Goal: Task Accomplishment & Management: Manage account settings

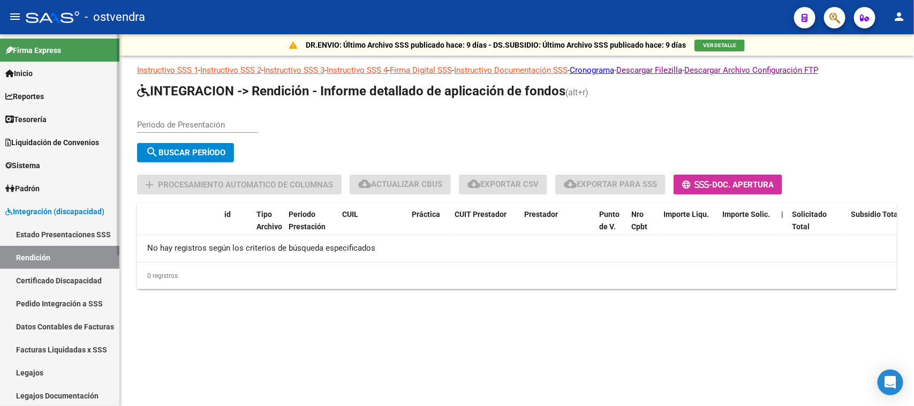
click at [66, 370] on link "Legajos" at bounding box center [59, 372] width 119 height 23
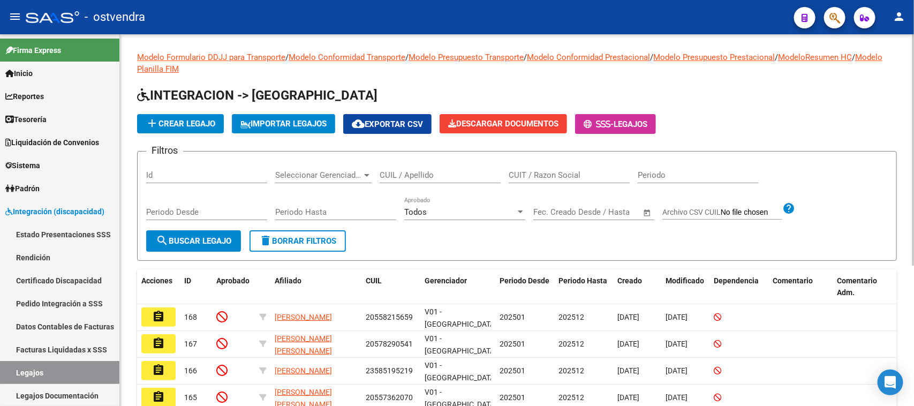
click at [417, 123] on span "cloud_download Exportar CSV" at bounding box center [387, 124] width 71 height 10
click at [475, 209] on div "Todos" at bounding box center [459, 212] width 111 height 10
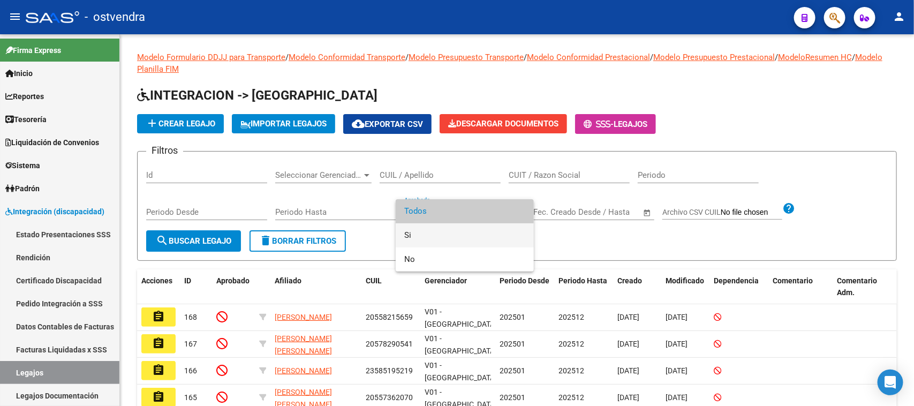
click at [466, 237] on span "Si" at bounding box center [464, 235] width 121 height 24
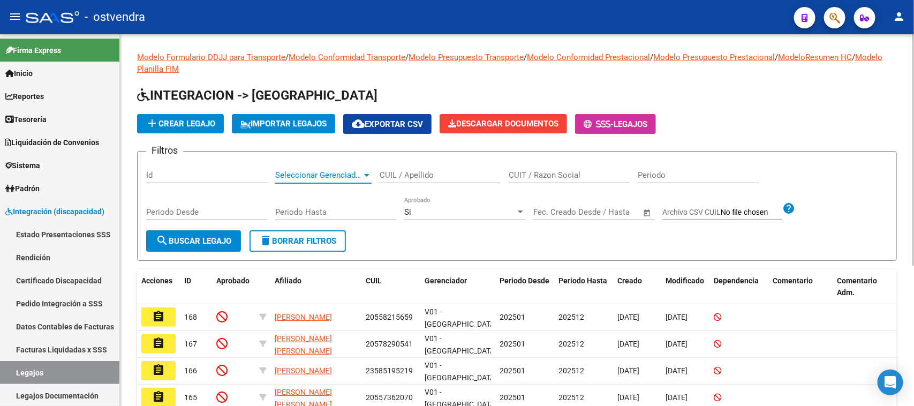
click at [358, 173] on span "Seleccionar Gerenciador" at bounding box center [318, 175] width 87 height 10
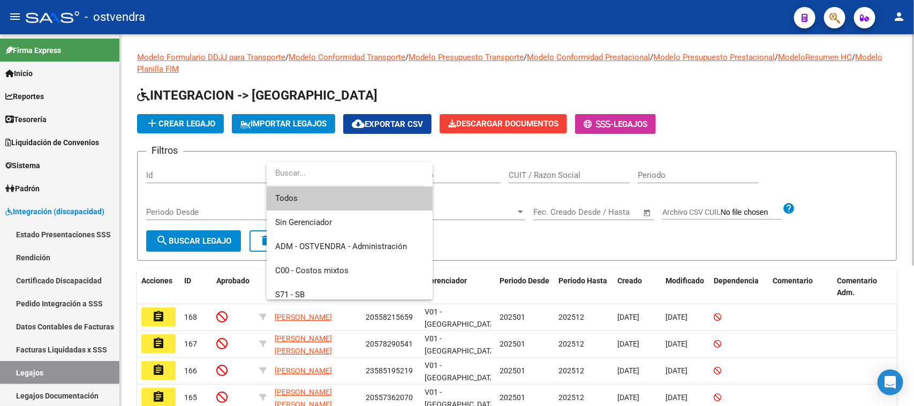
click at [358, 174] on input "dropdown search" at bounding box center [345, 173] width 157 height 24
click at [872, 173] on div at bounding box center [457, 203] width 914 height 406
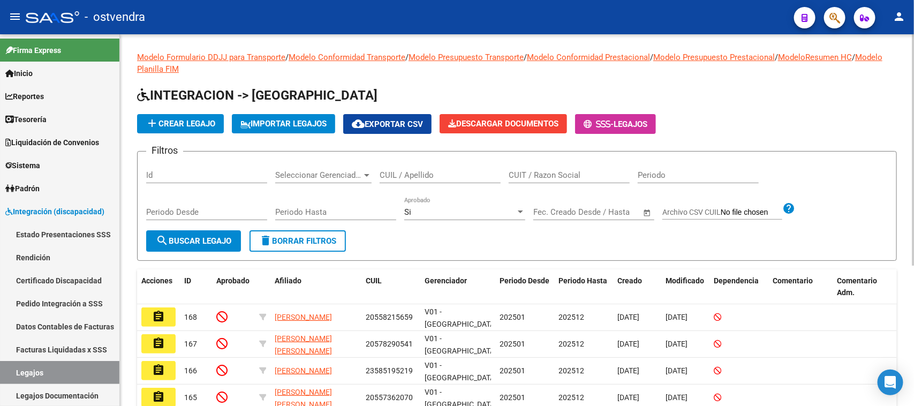
click at [729, 179] on div "Periodo" at bounding box center [698, 171] width 121 height 23
click at [733, 175] on input "Periodo" at bounding box center [698, 175] width 121 height 10
drag, startPoint x: 831, startPoint y: 182, endPoint x: 817, endPoint y: 202, distance: 24.7
click at [831, 183] on div "Filtros Id Seleccionar Gerenciador Seleccionar Gerenciador CUIL / Apellido CUIT…" at bounding box center [517, 195] width 742 height 70
click at [202, 207] on input "Periodo Desde" at bounding box center [206, 212] width 121 height 10
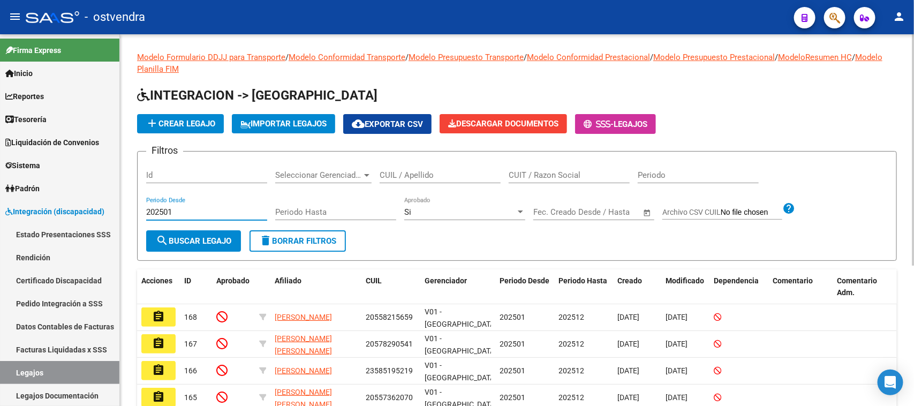
type input "202501"
type input "202512"
click at [209, 242] on span "search Buscar Legajo" at bounding box center [194, 241] width 76 height 10
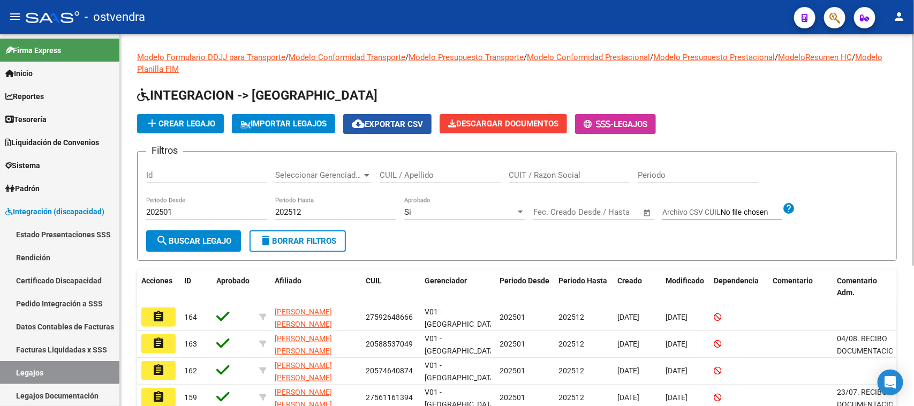
click at [397, 124] on span "cloud_download Exportar CSV" at bounding box center [387, 124] width 71 height 10
click at [603, 239] on form "Filtros Id Seleccionar Gerenciador Seleccionar Gerenciador CUIL / Apellido CUIT…" at bounding box center [517, 206] width 760 height 110
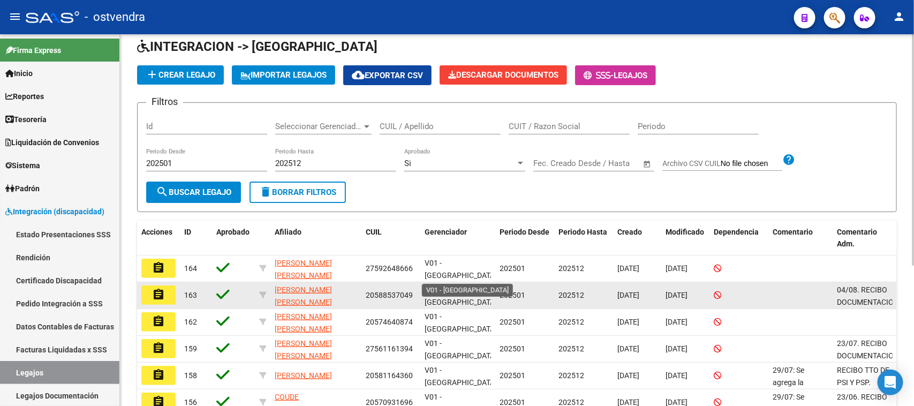
scroll to position [67, 0]
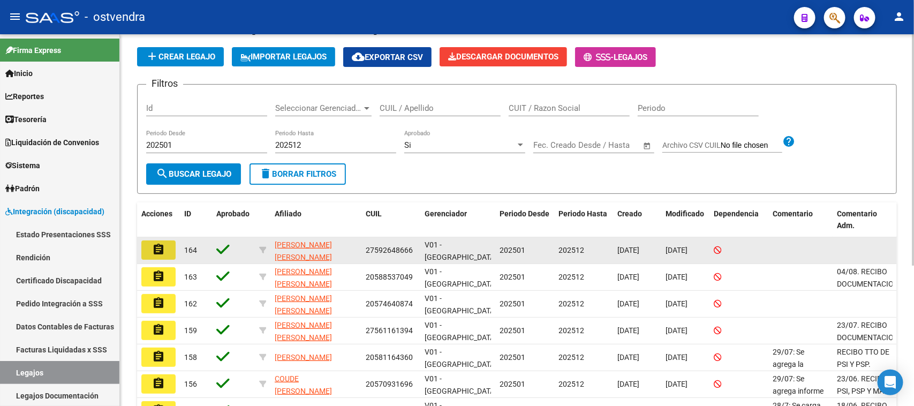
click at [157, 247] on mat-icon "assignment" at bounding box center [158, 249] width 13 height 13
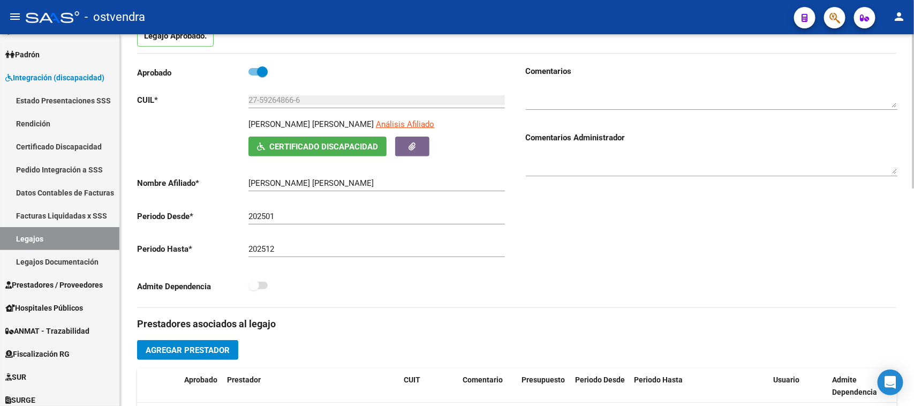
scroll to position [57, 0]
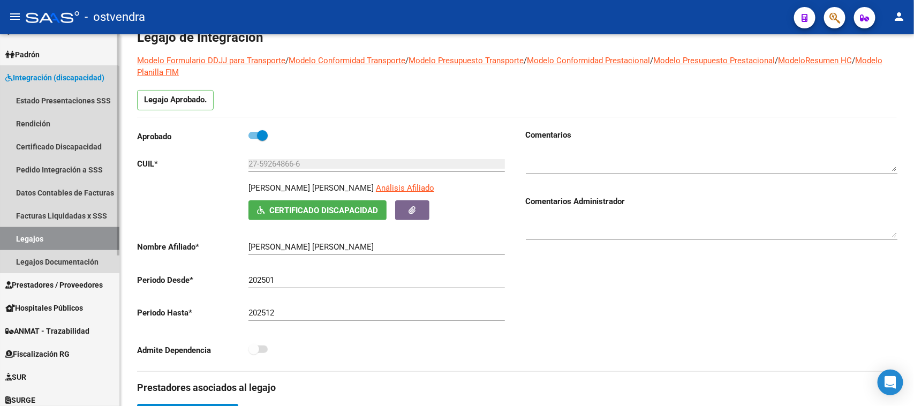
click at [51, 236] on link "Legajos" at bounding box center [59, 238] width 119 height 23
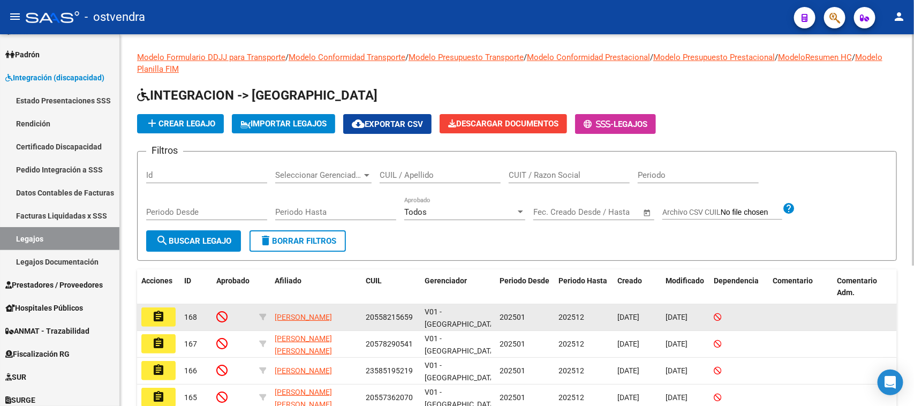
scroll to position [227, 0]
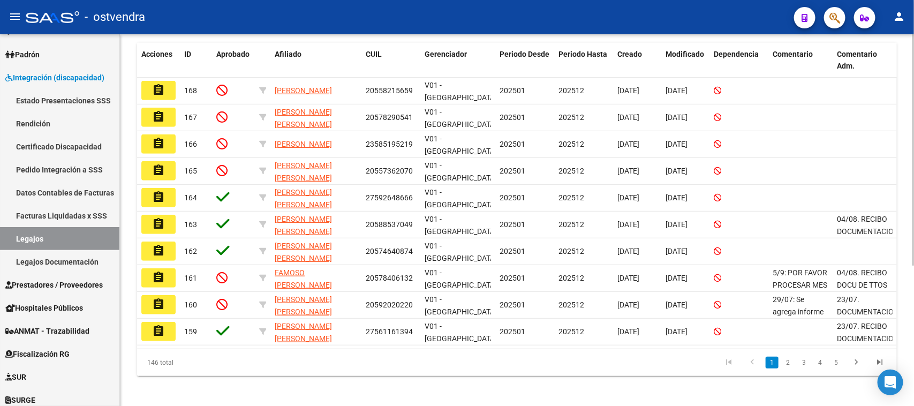
click at [542, 370] on div "146 total 1 2 3 4 5" at bounding box center [517, 362] width 760 height 27
click at [381, 365] on datatable-pager "1 2 3 4 5" at bounding box center [591, 362] width 599 height 18
click at [437, 349] on div "146 total 1 2 3 4 5" at bounding box center [517, 362] width 760 height 27
click at [881, 357] on icon "go to last page" at bounding box center [880, 363] width 14 height 13
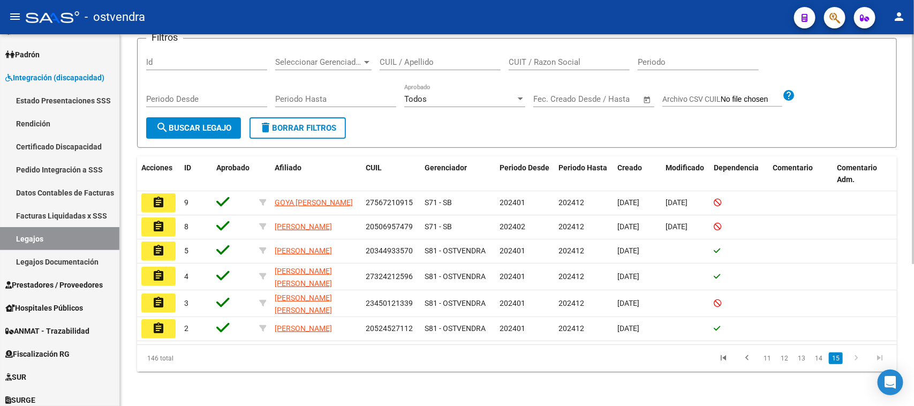
scroll to position [117, 0]
click at [724, 354] on icon "go to first page" at bounding box center [724, 359] width 14 height 13
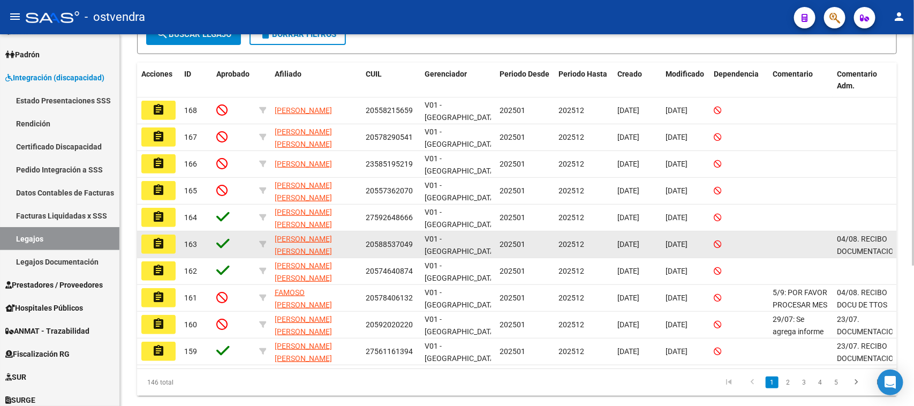
scroll to position [227, 0]
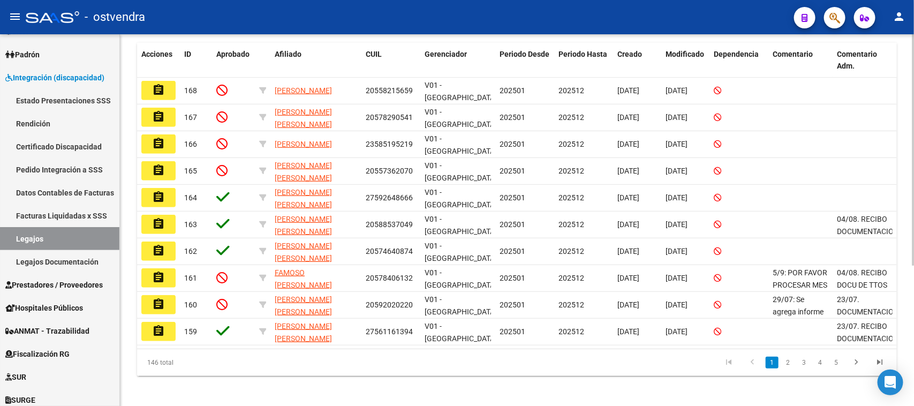
click at [634, 381] on div "Modelo Formulario DDJJ para Transporte / Modelo Conformidad Transporte / Modelo…" at bounding box center [517, 109] width 794 height 603
